Goal: Task Accomplishment & Management: Complete application form

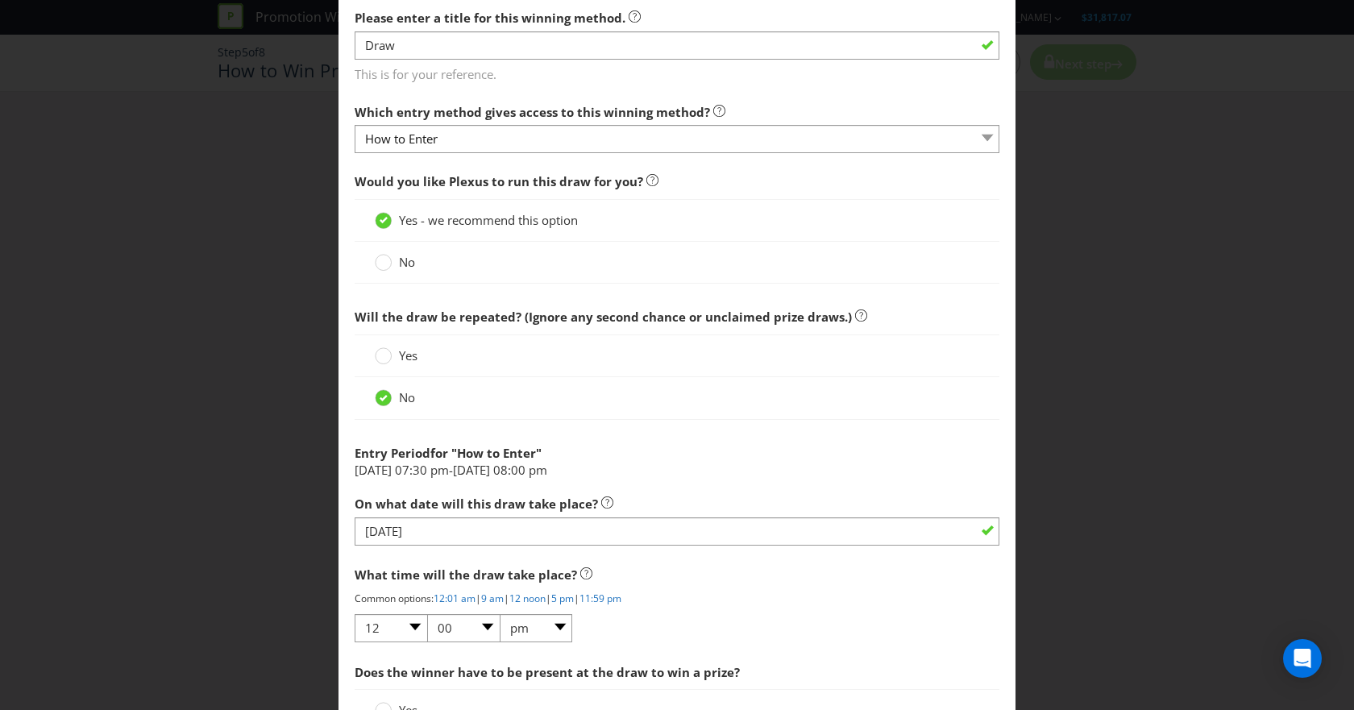
scroll to position [652, 0]
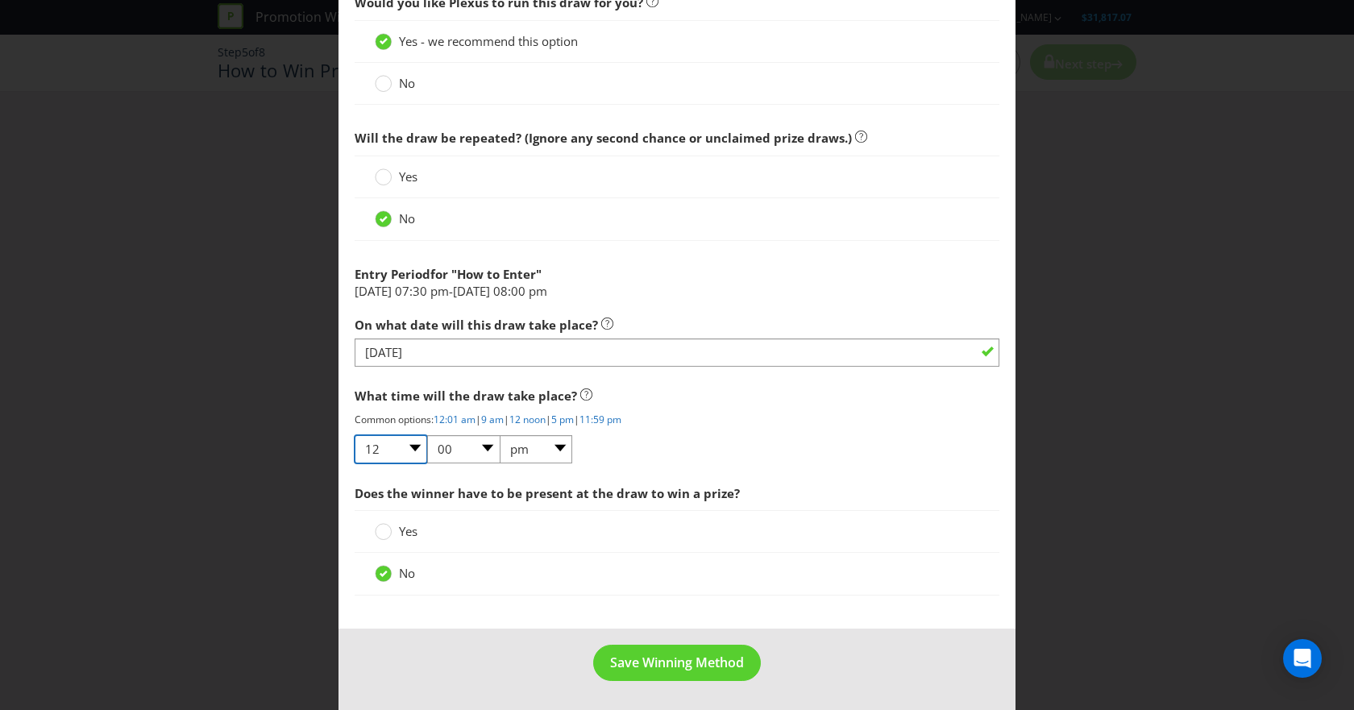
click at [404, 450] on select "01 02 03 04 05 06 07 08 09 10 11 12" at bounding box center [391, 449] width 73 height 28
select select "02"
click at [355, 435] on select "01 02 03 04 05 06 07 08 09 10 11 12" at bounding box center [391, 449] width 73 height 28
click at [396, 198] on div "No" at bounding box center [677, 219] width 645 height 42
click at [696, 508] on span "Save Winning Method" at bounding box center [677, 662] width 134 height 18
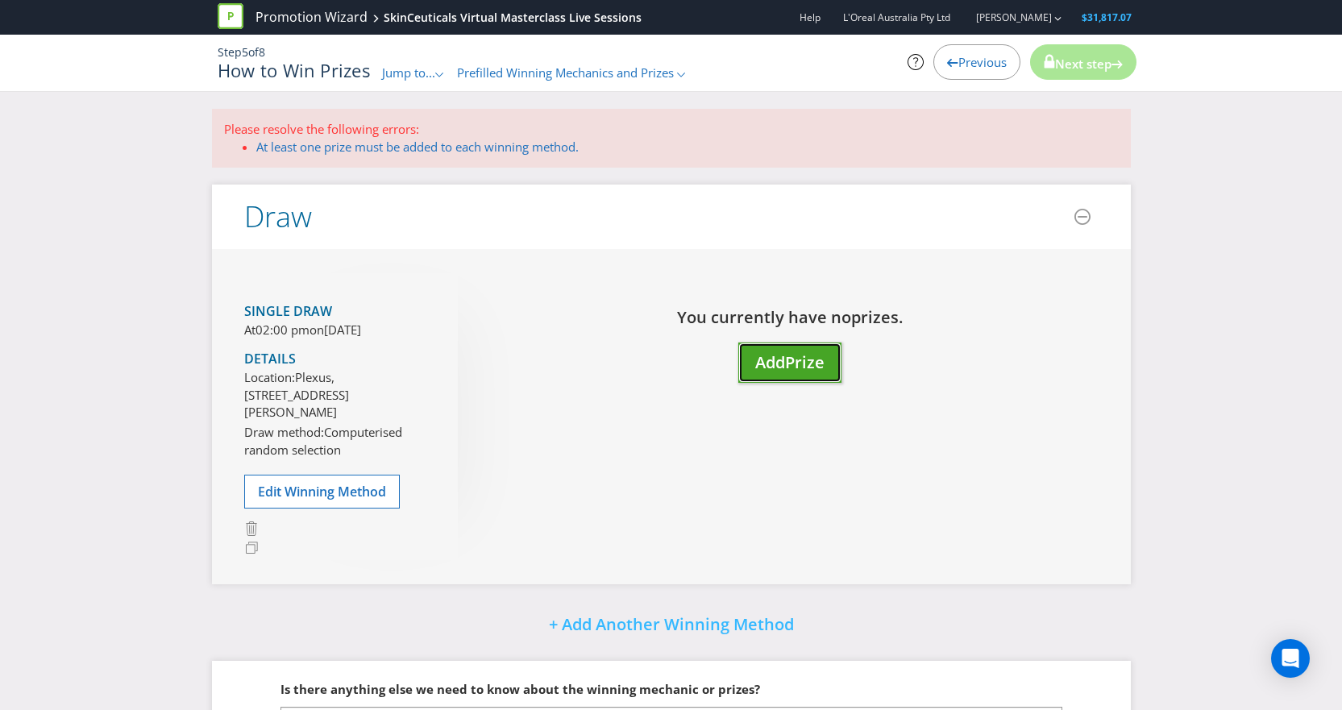
click at [802, 373] on button "Add Prize" at bounding box center [789, 362] width 103 height 41
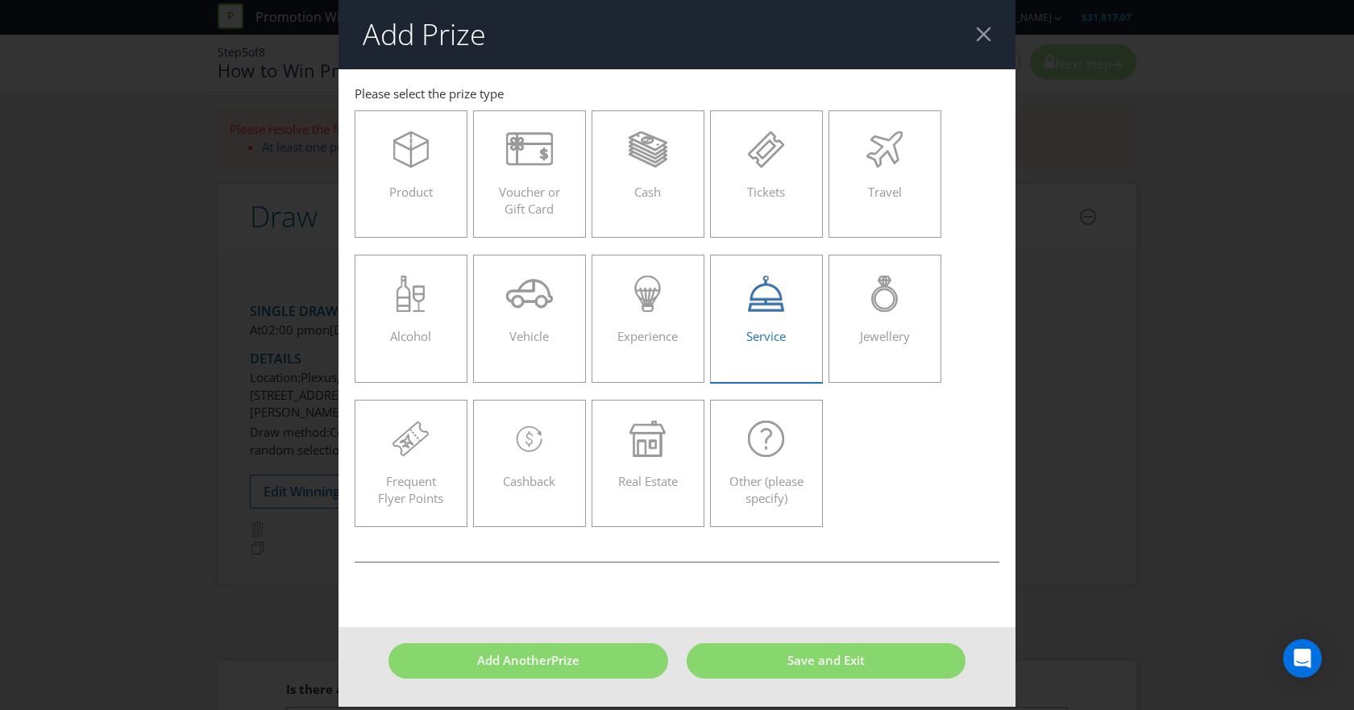
click at [781, 313] on div "Service" at bounding box center [766, 312] width 79 height 73
click at [0, 0] on input "Service" at bounding box center [0, 0] width 0 height 0
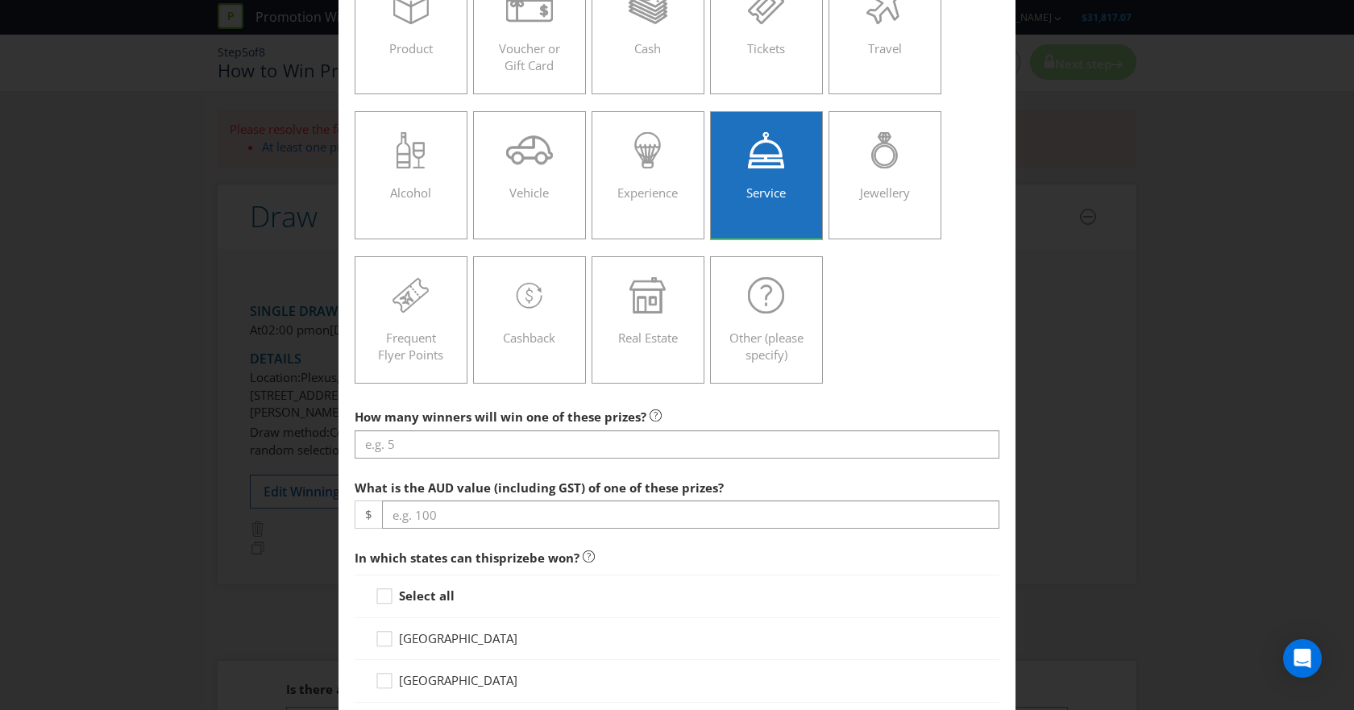
scroll to position [144, 0]
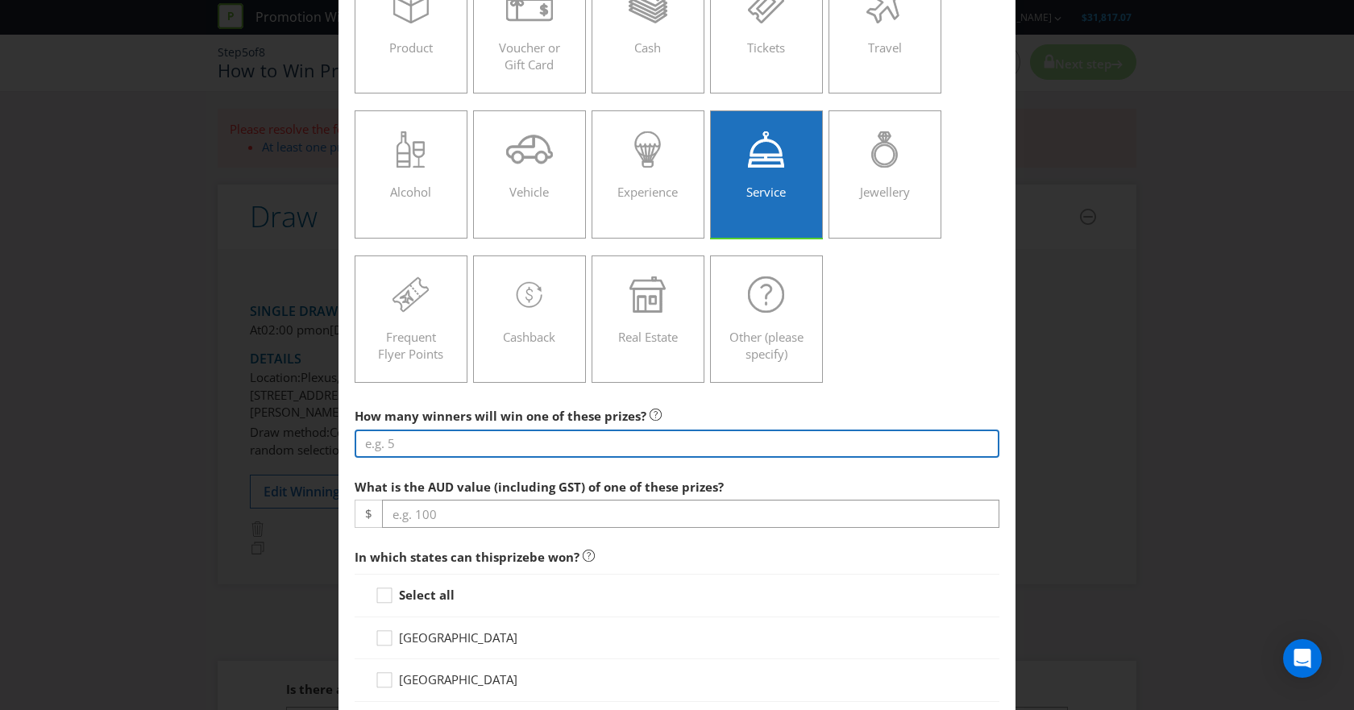
click at [623, 443] on input "number" at bounding box center [677, 443] width 645 height 28
type input "1"
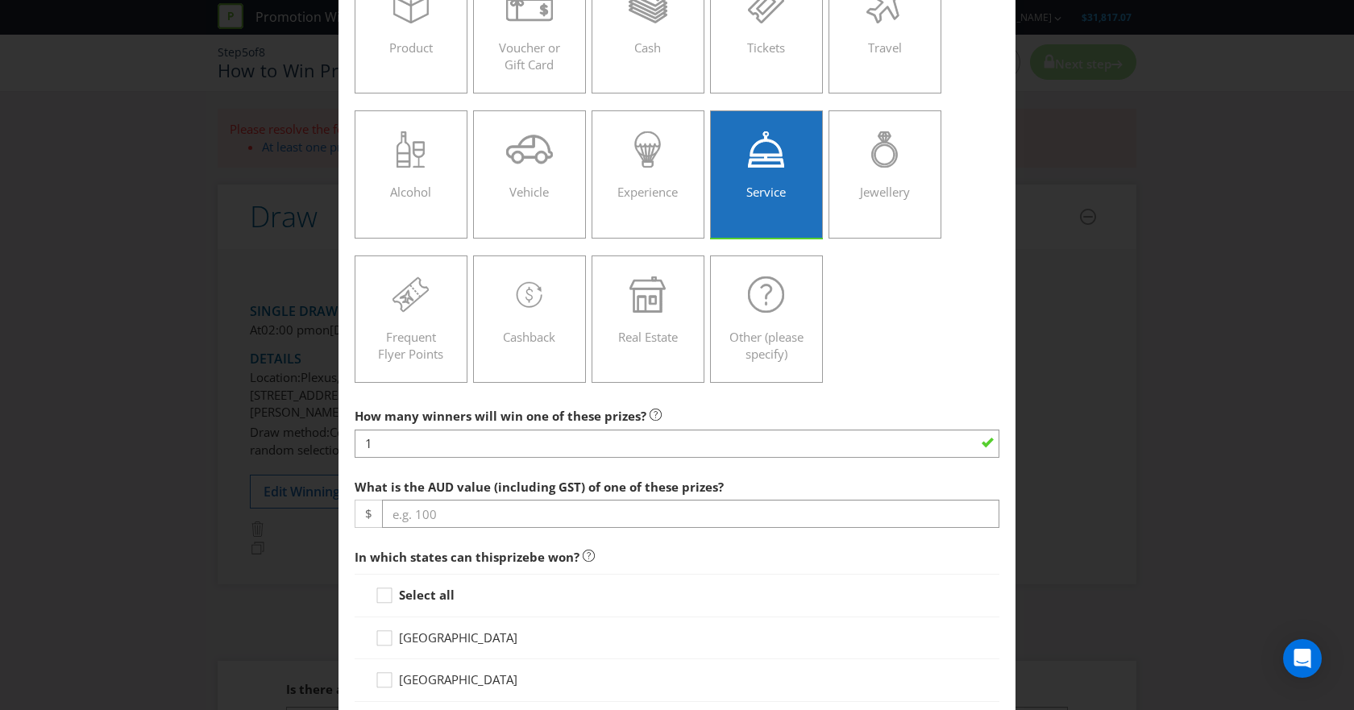
click at [639, 498] on div "What is the AUD value (including GST) of one of these prizes? $" at bounding box center [677, 500] width 645 height 58
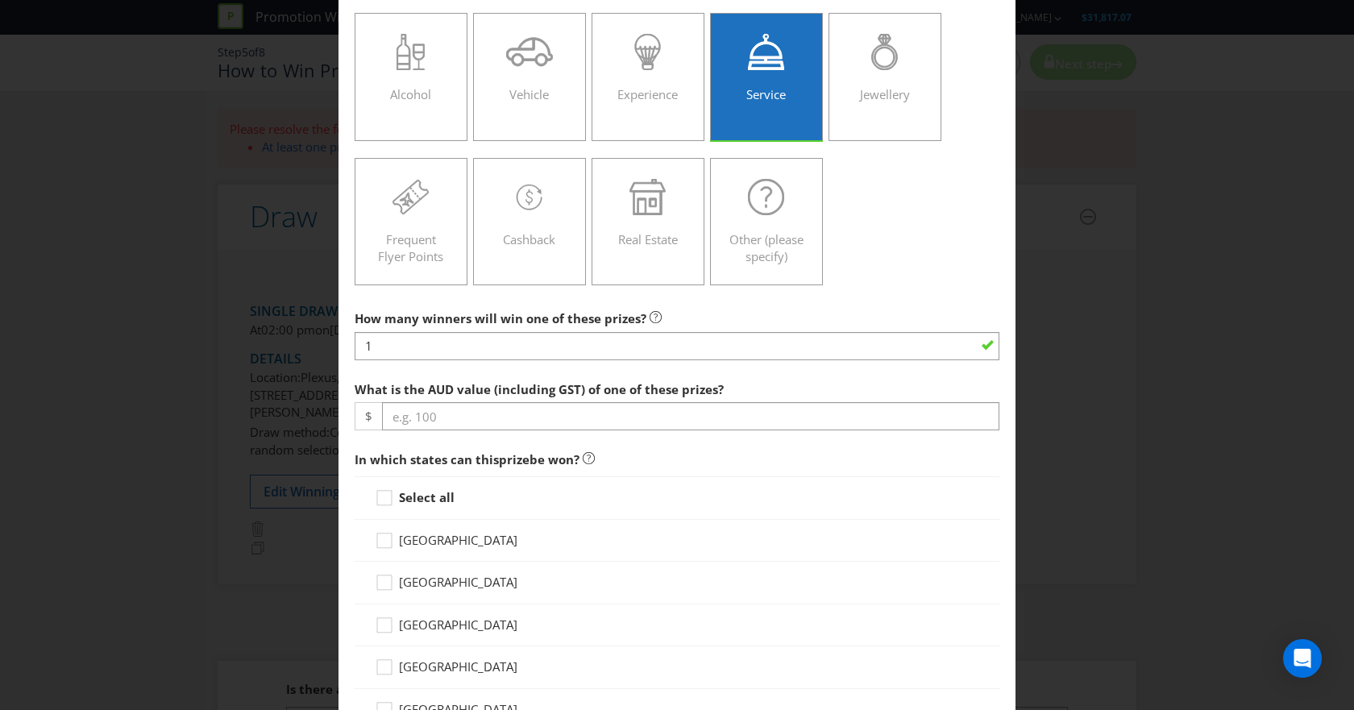
scroll to position [243, 0]
click at [379, 499] on icon at bounding box center [387, 500] width 24 height 24
click at [0, 0] on input "Select all" at bounding box center [0, 0] width 0 height 0
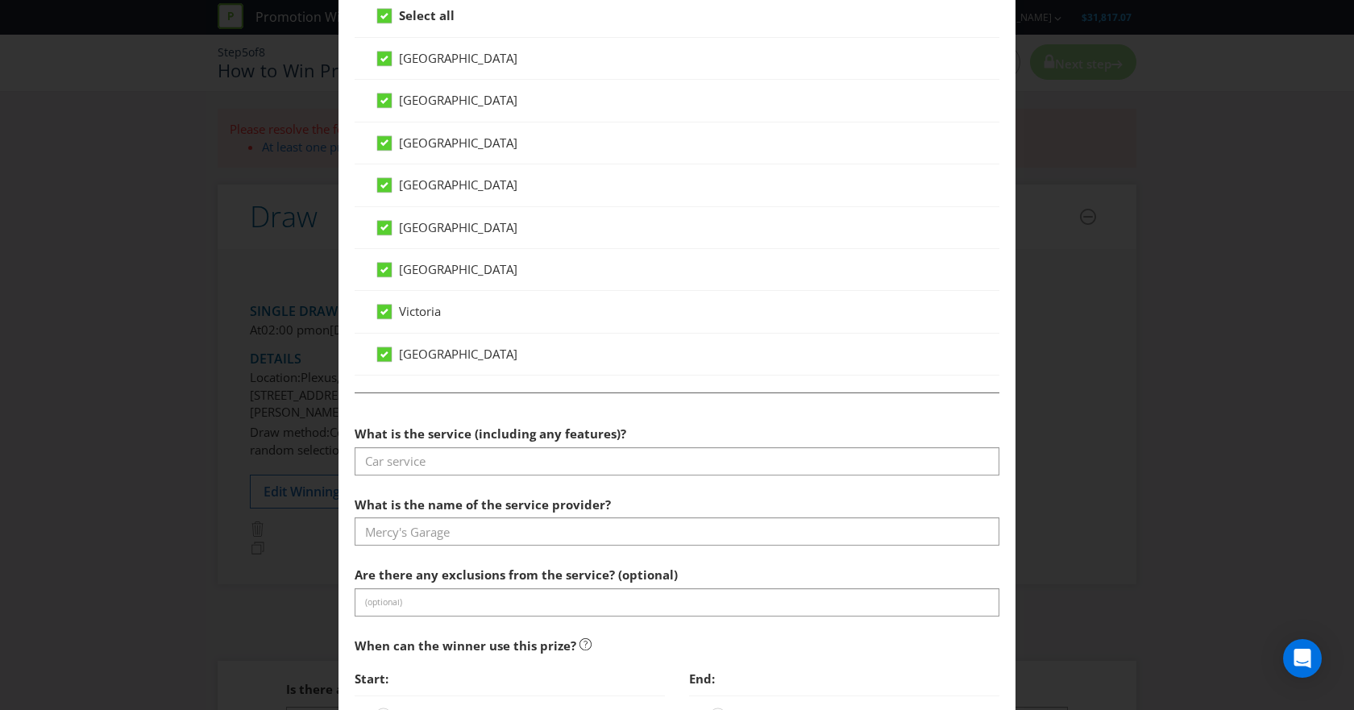
scroll to position [725, 0]
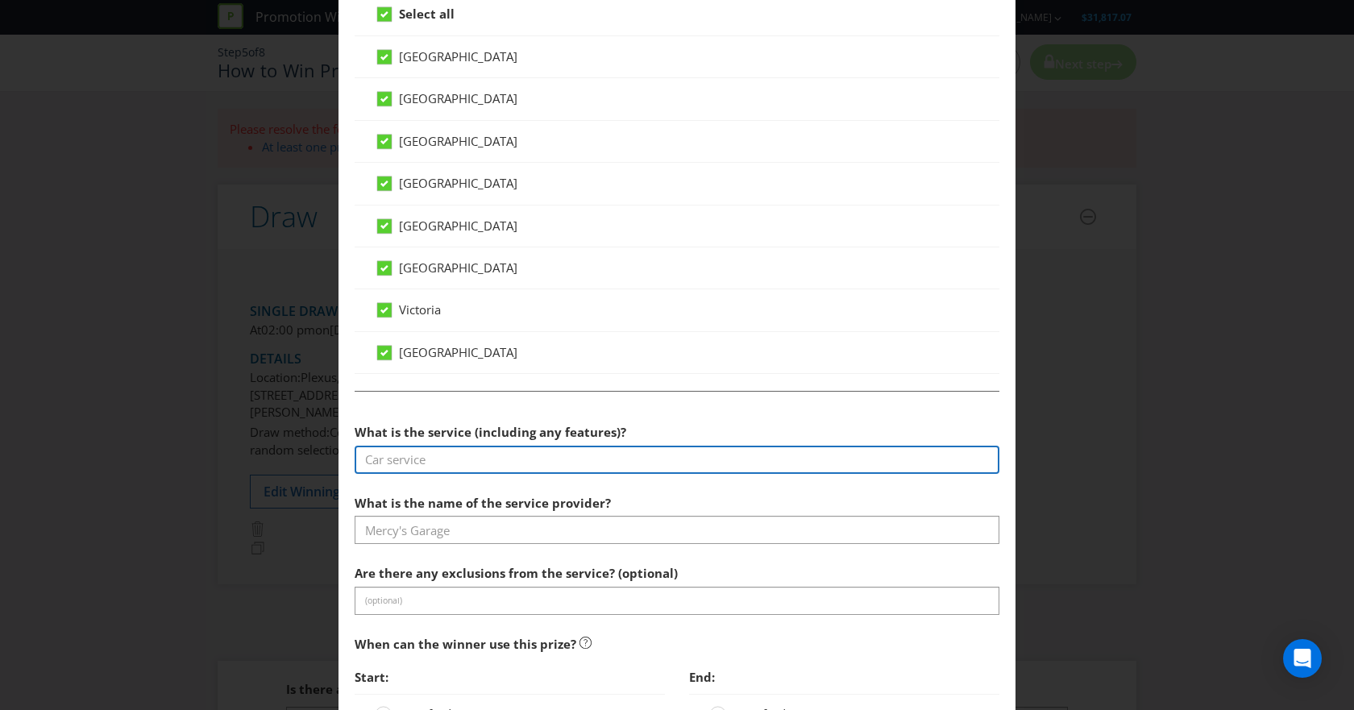
click at [454, 461] on input "text" at bounding box center [677, 460] width 645 height 28
type input "!"
drag, startPoint x: 723, startPoint y: 459, endPoint x: 682, endPoint y: 450, distance: 42.0
click at [682, 450] on input "1:1 Virtual Consult with our National Education Manager [PERSON_NAME]" at bounding box center [677, 460] width 645 height 28
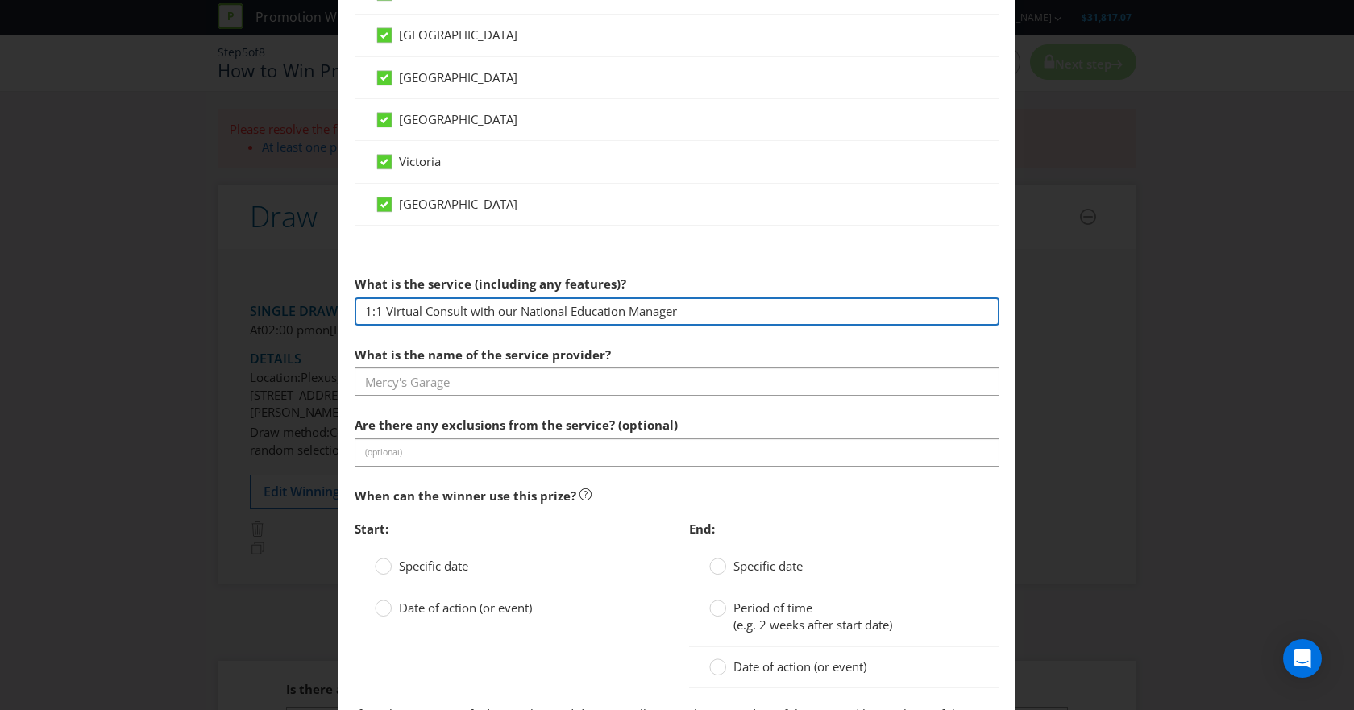
scroll to position [874, 0]
type input "1:1 Virtual Consult with our National Education Manager"
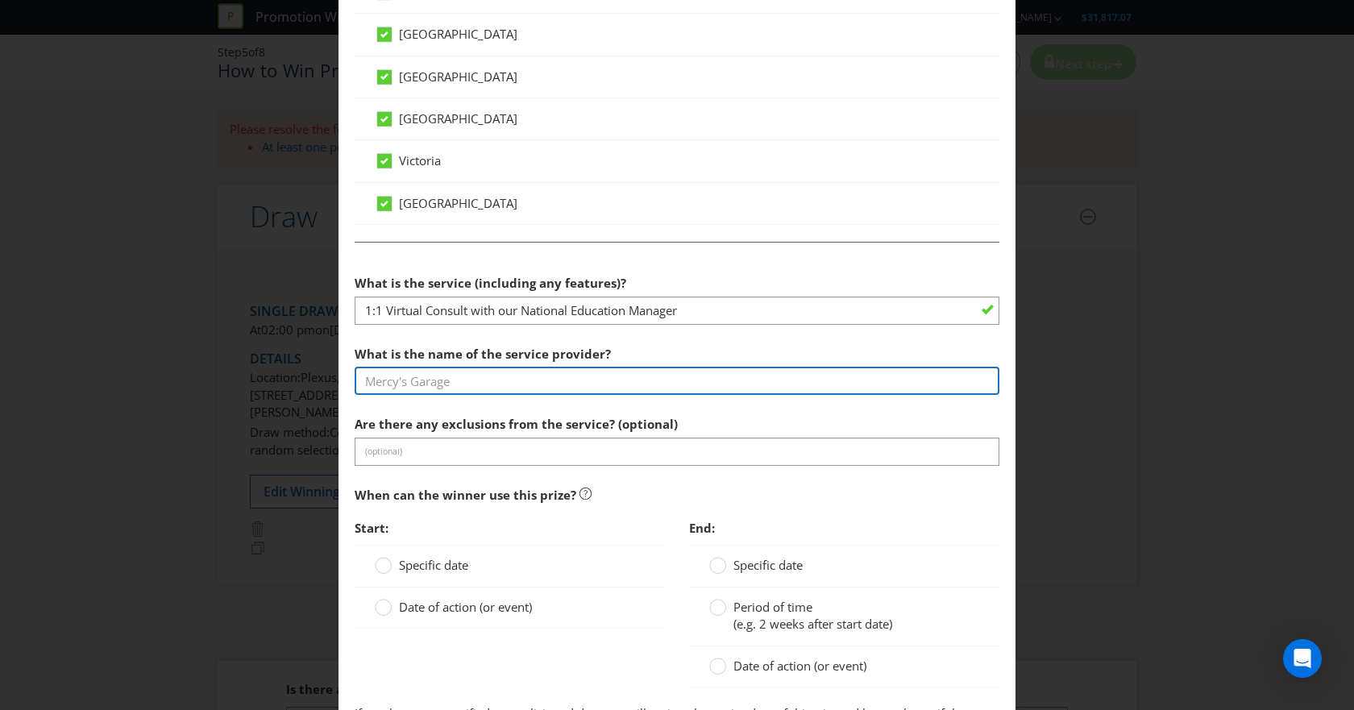
click at [648, 375] on input "text" at bounding box center [677, 381] width 645 height 28
click at [578, 378] on input "text" at bounding box center [677, 381] width 645 height 28
click at [570, 390] on input "text" at bounding box center [677, 381] width 645 height 28
